Goal: Find specific page/section

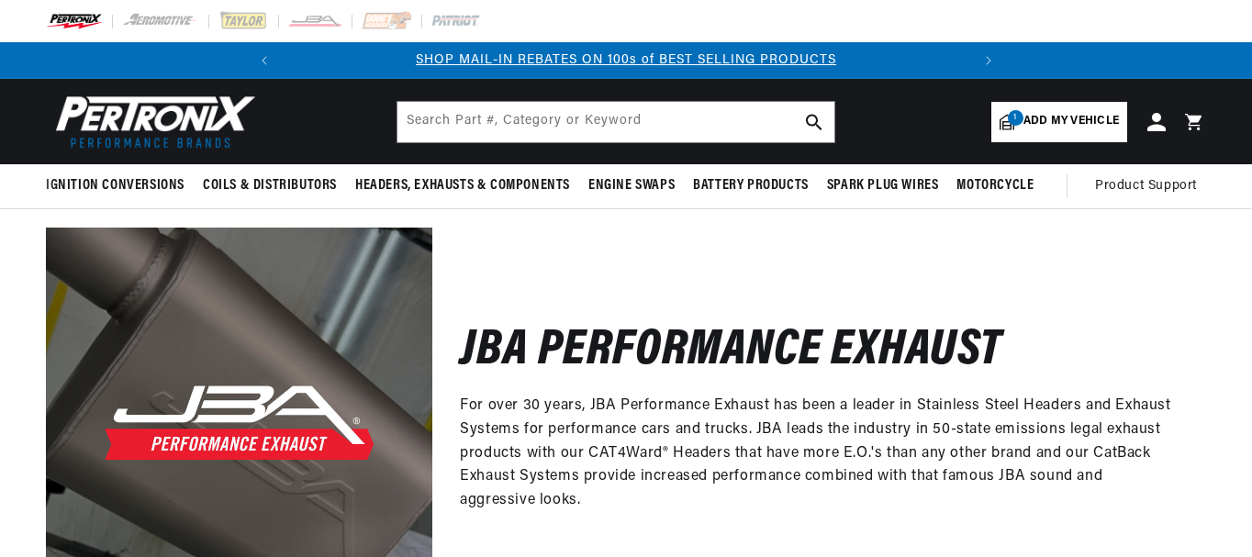
click at [1057, 125] on span "Add my vehicle" at bounding box center [1071, 121] width 95 height 17
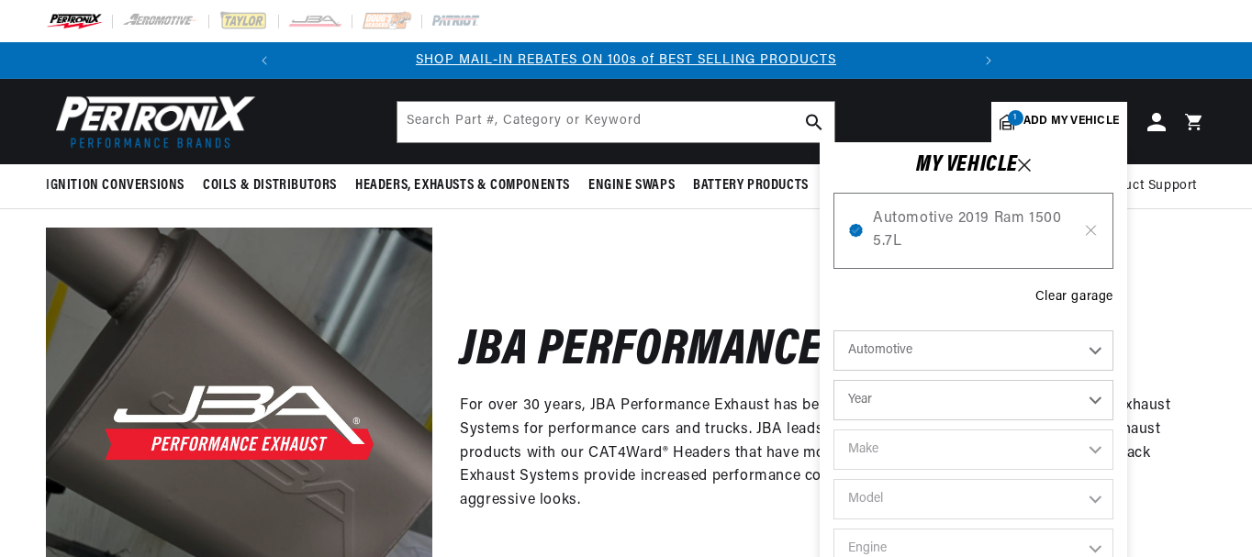
drag, startPoint x: 948, startPoint y: 345, endPoint x: 917, endPoint y: 393, distance: 57.0
click at [917, 393] on select "Year 2022 2021 2020 2019 2018 2017 2016 2015 2014 2013 2012 2011 2010 2009 2008…" at bounding box center [974, 400] width 280 height 40
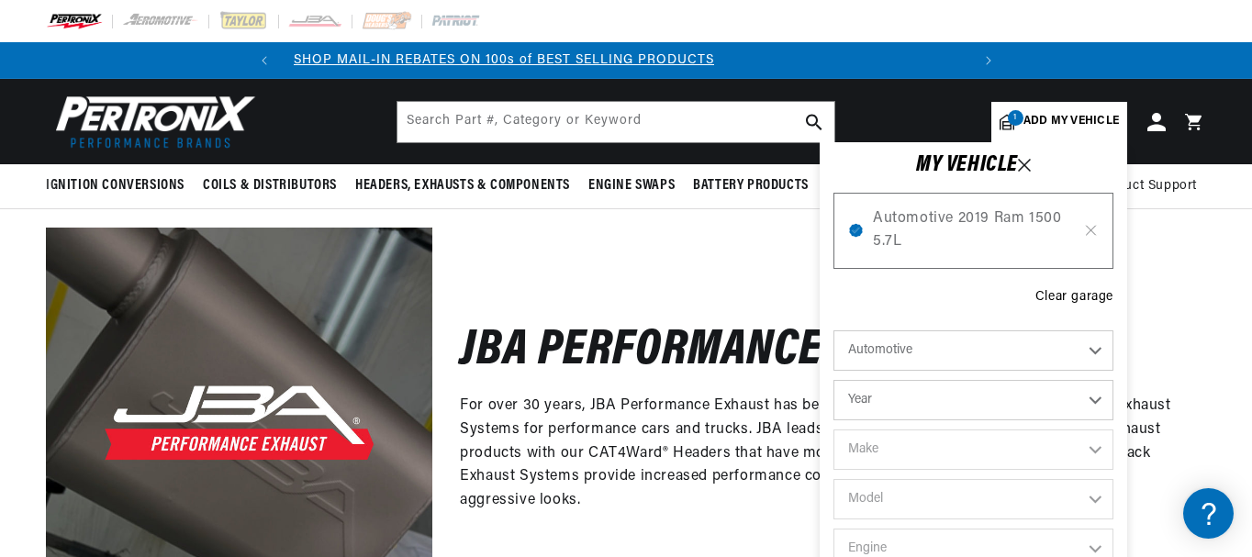
select select "2019"
click at [834, 380] on select "Year 2022 2021 2020 2019 2018 2017 2016 2015 2014 2013 2012 2011 2010 2009 2008…" at bounding box center [974, 400] width 280 height 40
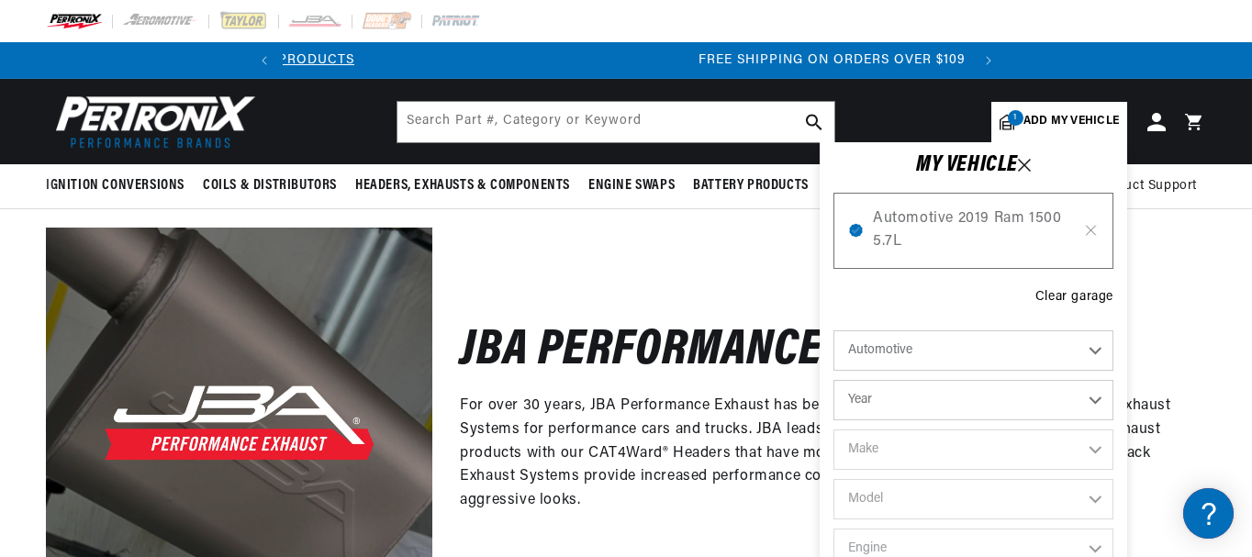
select select "2019"
click at [877, 446] on select "Make Cadillac Chevrolet Chrysler Dodge Ford GMC INFINITI Jeep Nissan Ram Subaru…" at bounding box center [974, 450] width 280 height 40
select select "Dodge"
click at [834, 430] on select "Make Cadillac Chevrolet Chrysler Dodge Ford GMC INFINITI Jeep Nissan Ram Subaru…" at bounding box center [974, 450] width 280 height 40
select select "Dodge"
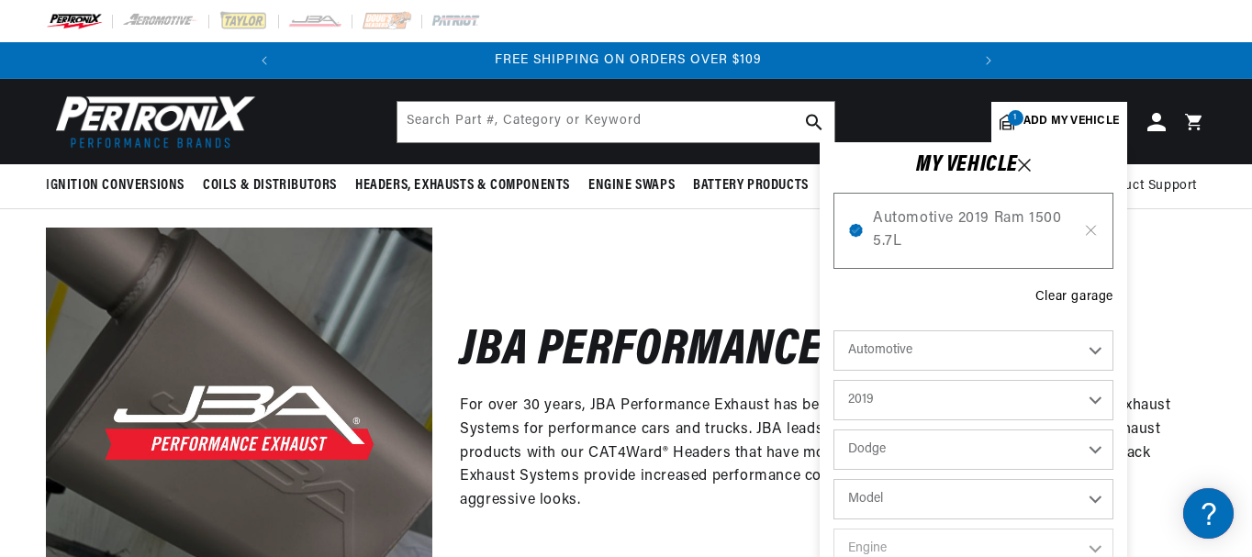
click at [878, 492] on select "Model Challenger Charger Durango" at bounding box center [974, 499] width 280 height 40
select select "Challenger"
click at [834, 479] on select "Model Challenger Charger Durango" at bounding box center [974, 499] width 280 height 40
select select "Challenger"
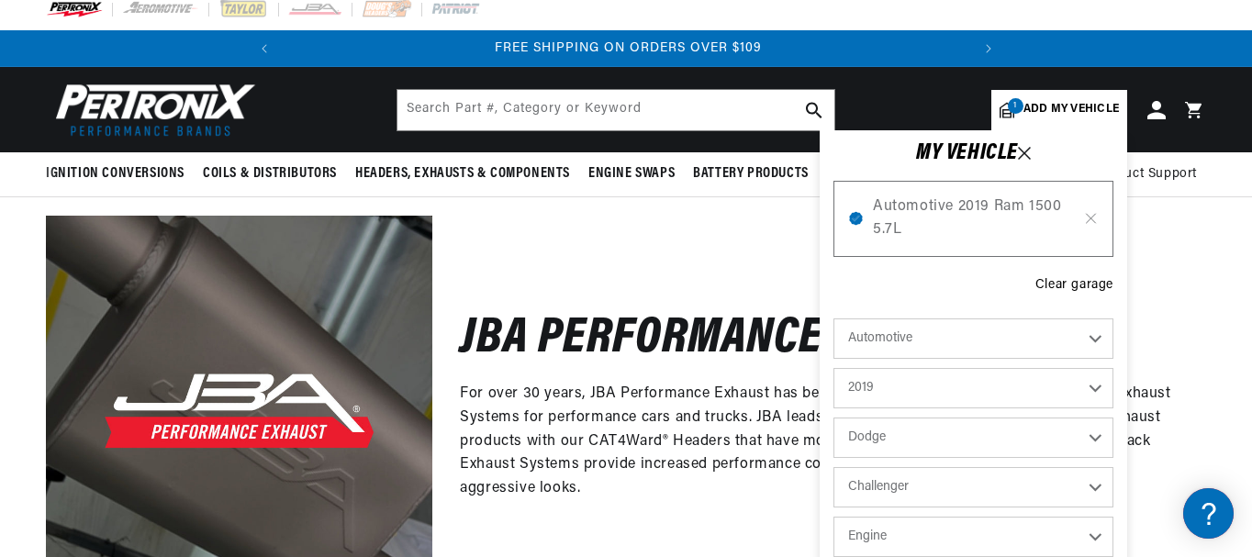
click at [879, 542] on select "Engine 5.7L 6.2L 6.4L" at bounding box center [974, 537] width 280 height 40
select select "5.7L"
click at [834, 517] on select "Engine 5.7L 6.2L 6.4L" at bounding box center [974, 537] width 280 height 40
select select "5.7L"
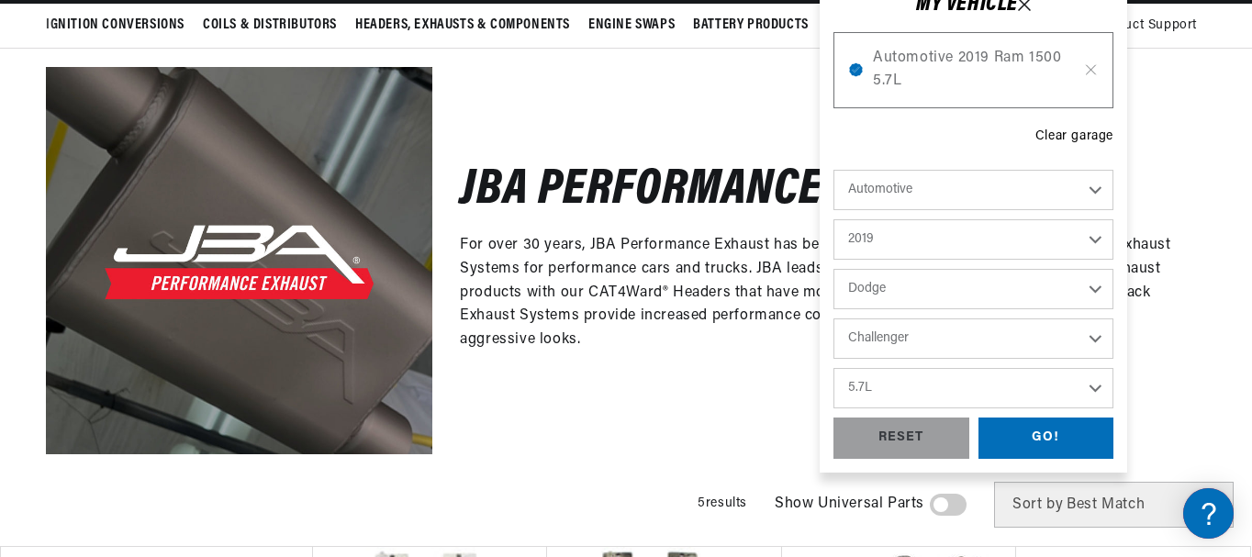
scroll to position [165, 0]
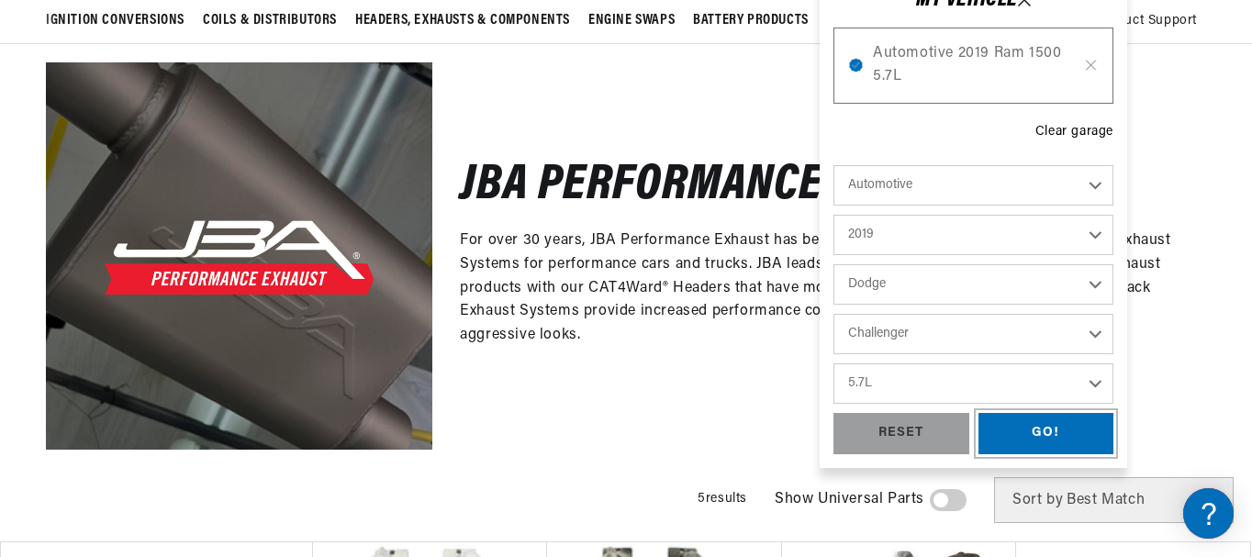
click at [1056, 432] on div "GO!" at bounding box center [1047, 433] width 136 height 41
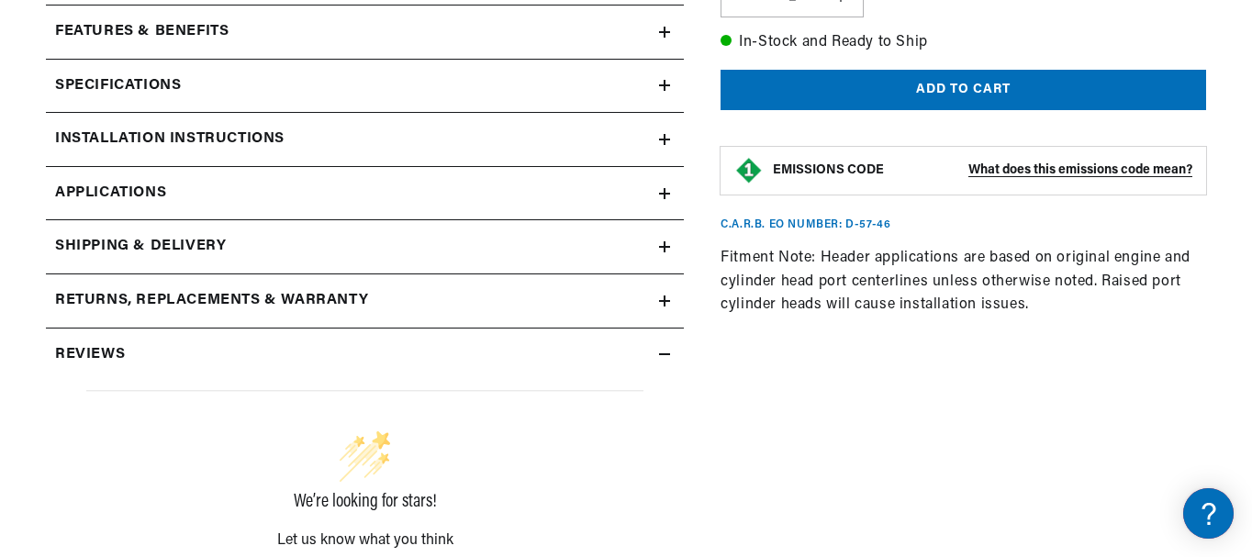
scroll to position [857, 0]
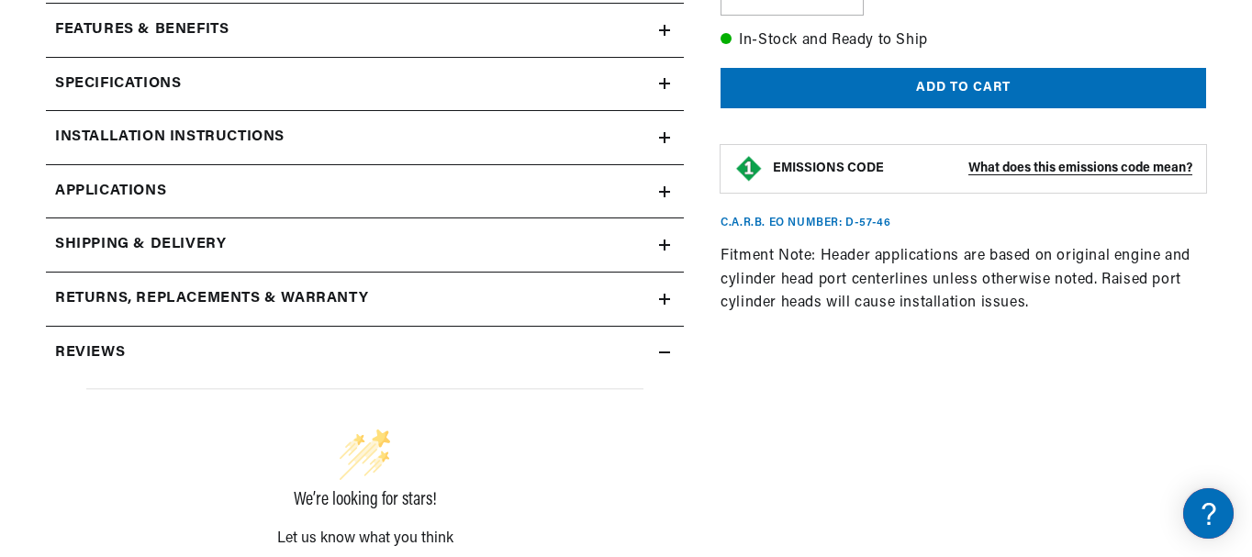
click at [655, 190] on link "Applications" at bounding box center [365, 192] width 638 height 54
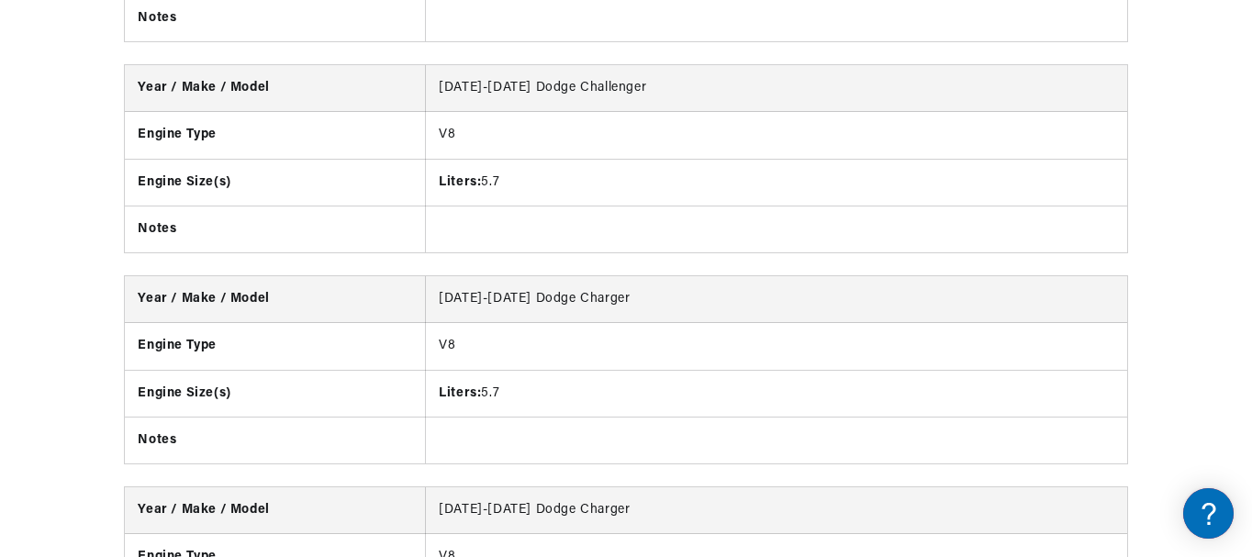
scroll to position [0, 686]
